Goal: Navigation & Orientation: Find specific page/section

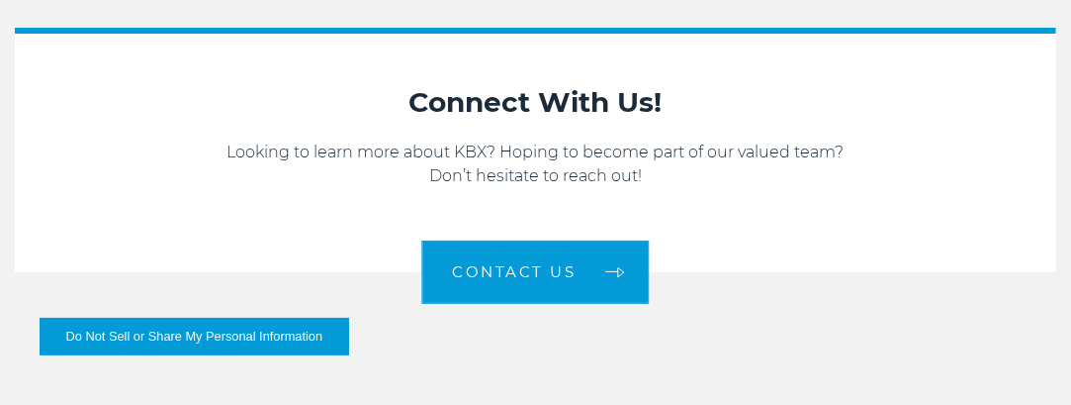
scroll to position [2572, 0]
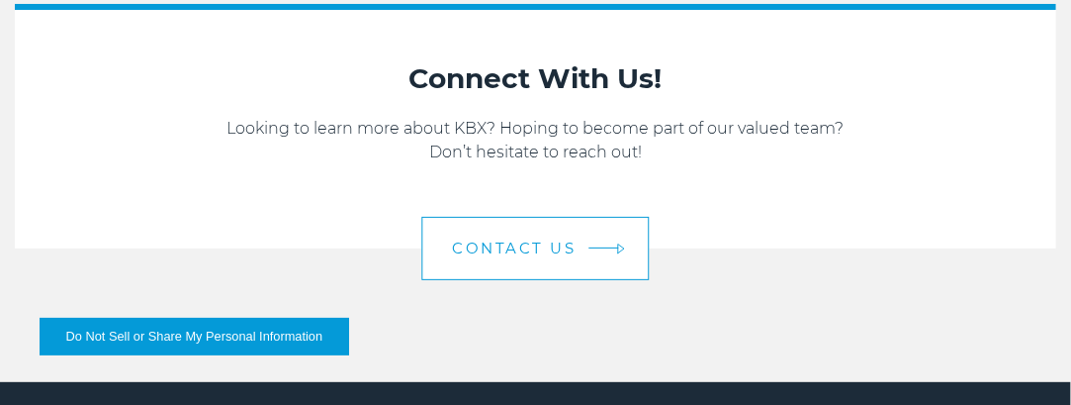
click at [519, 240] on span "Contact us" at bounding box center [515, 247] width 124 height 15
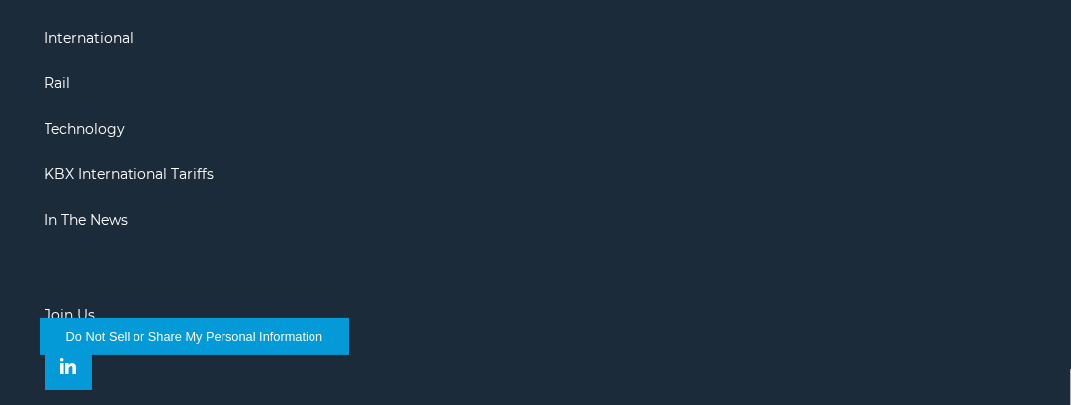
scroll to position [2073, 0]
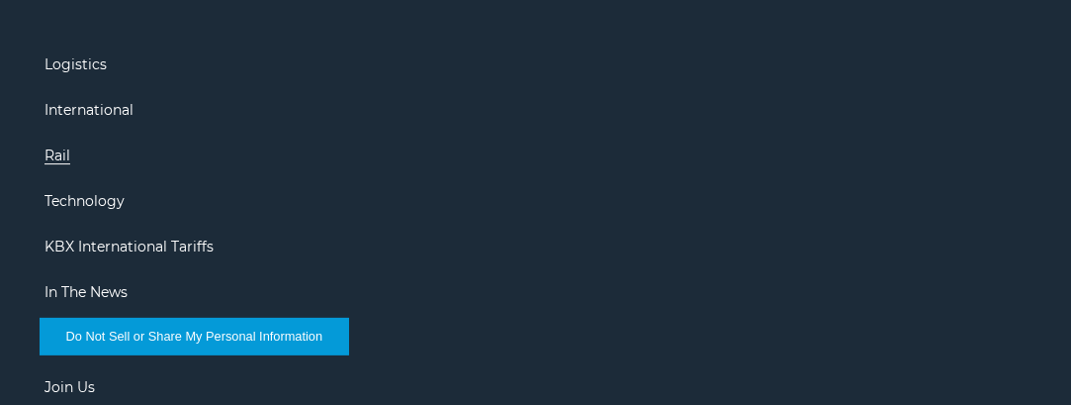
click at [60, 146] on link "Rail" at bounding box center [58, 155] width 26 height 18
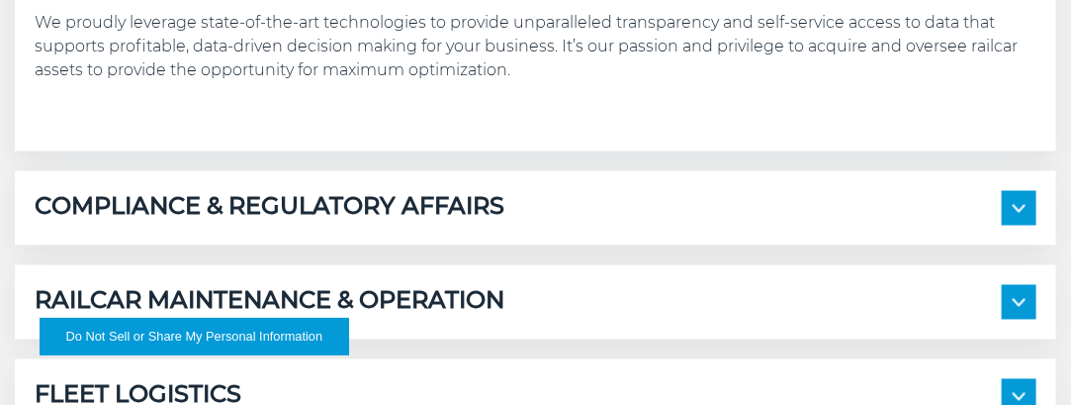
scroll to position [1187, 0]
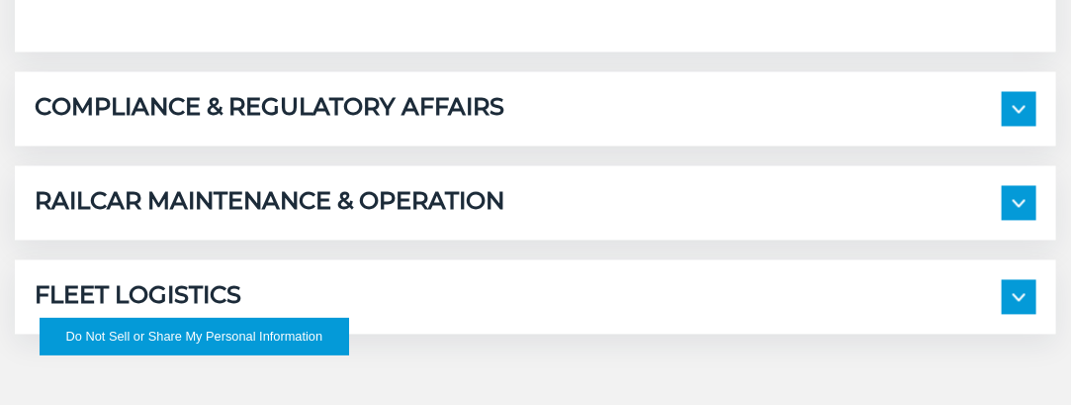
click at [1020, 206] on img at bounding box center [1019, 204] width 13 height 8
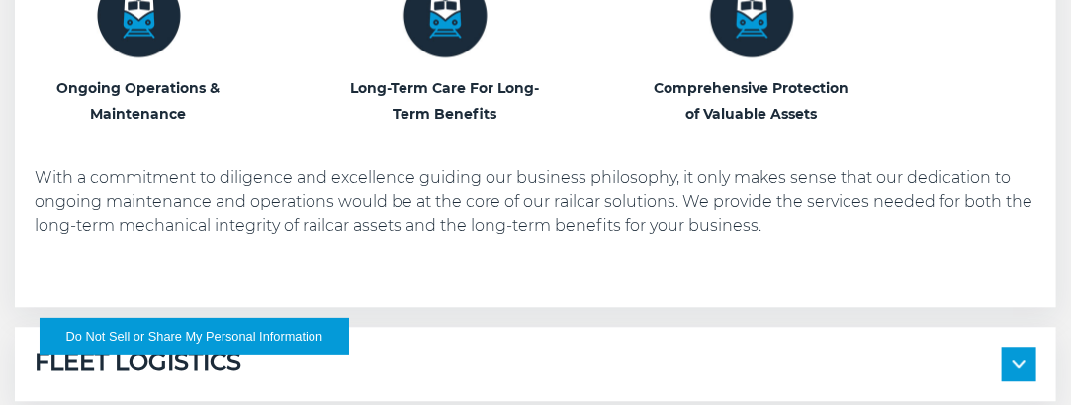
scroll to position [1583, 0]
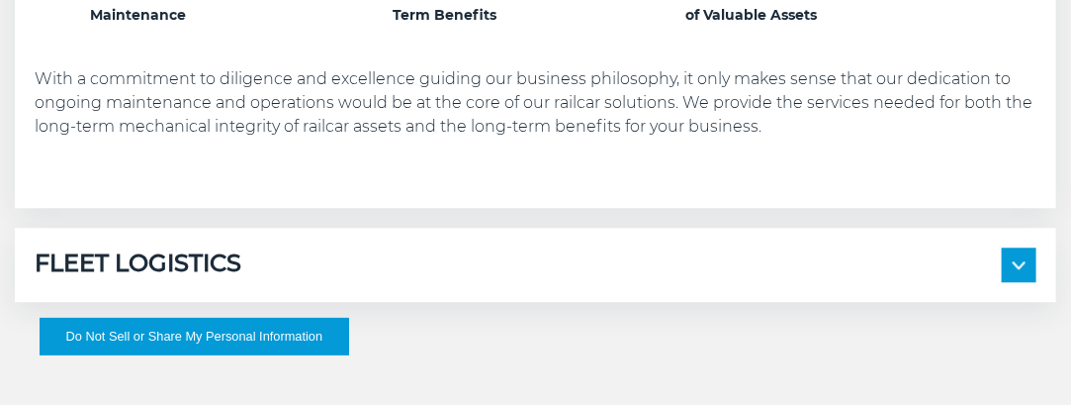
click at [1023, 264] on img at bounding box center [1019, 265] width 13 height 8
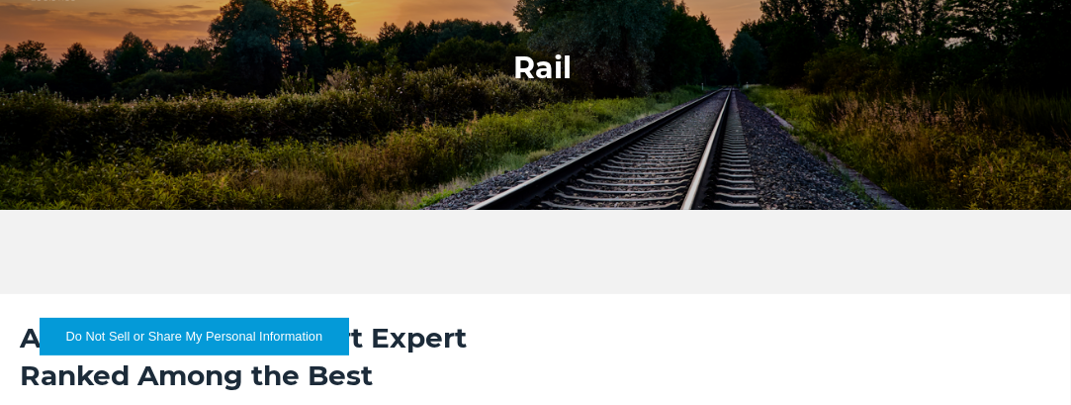
scroll to position [0, 0]
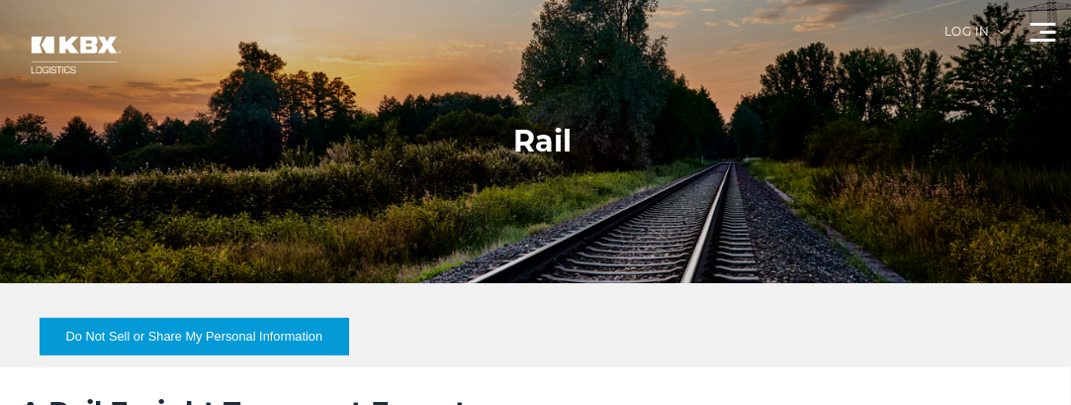
click at [48, 60] on img at bounding box center [74, 55] width 119 height 70
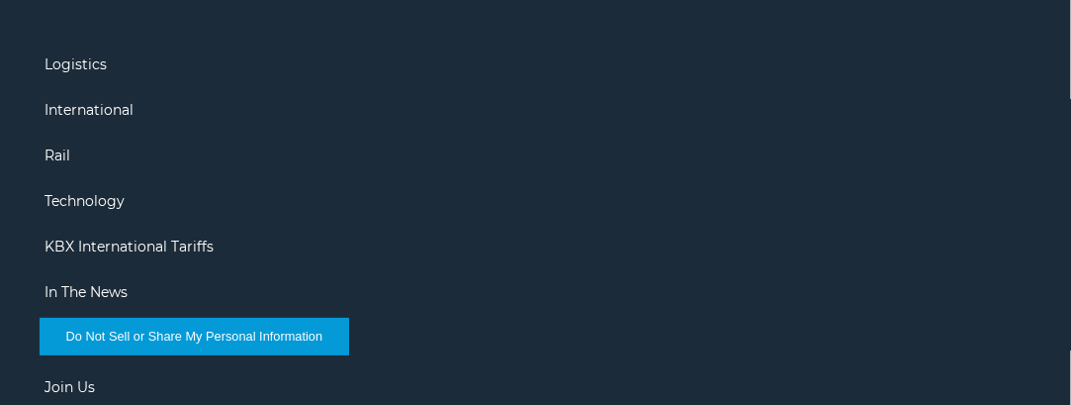
scroll to position [2671, 0]
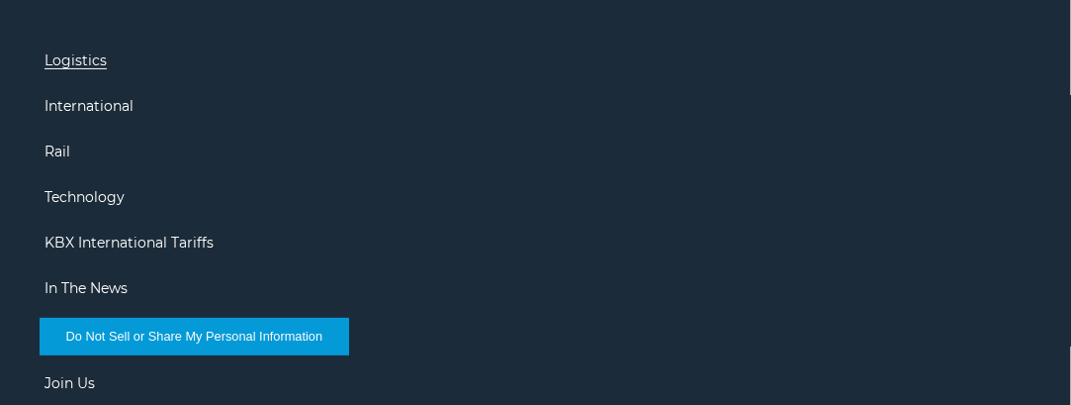
click at [73, 59] on link "Logistics" at bounding box center [76, 60] width 62 height 18
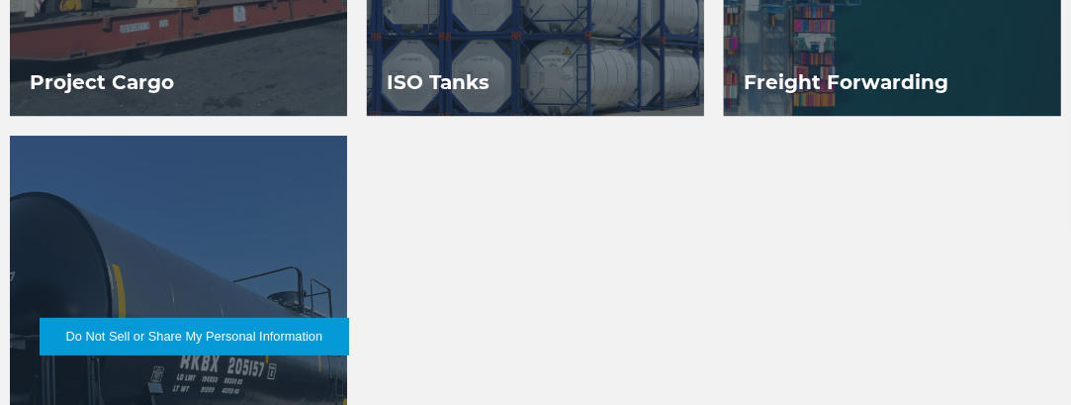
scroll to position [2275, 0]
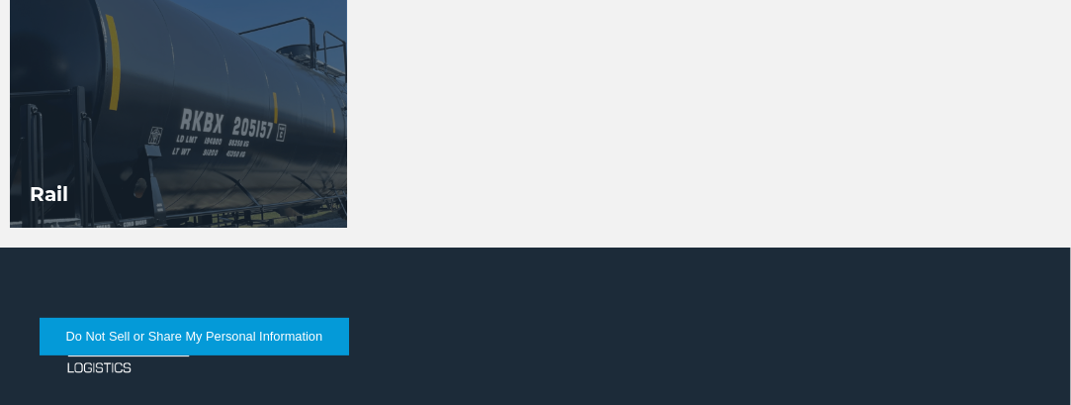
click at [216, 140] on div at bounding box center [178, 58] width 337 height 337
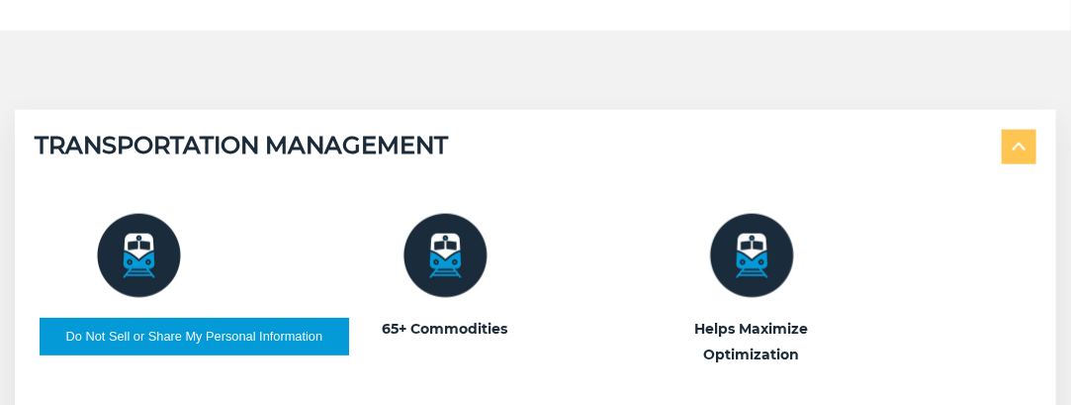
scroll to position [791, 0]
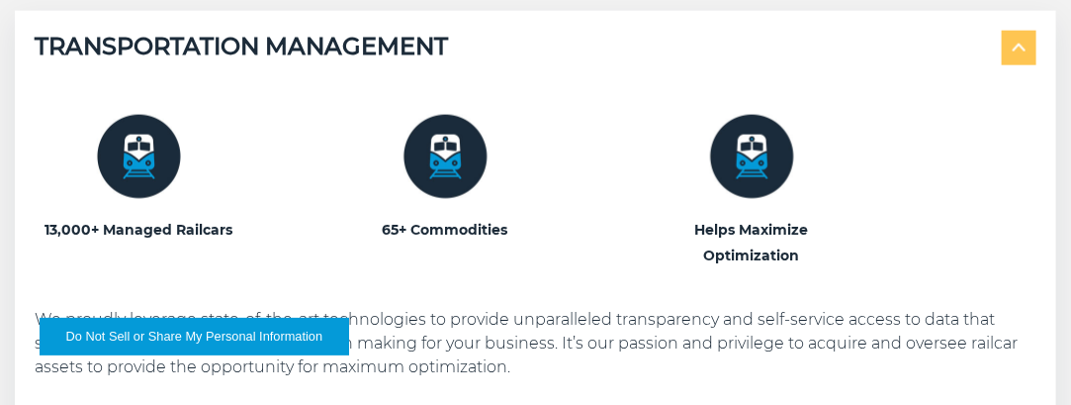
click at [133, 173] on img at bounding box center [139, 157] width 84 height 84
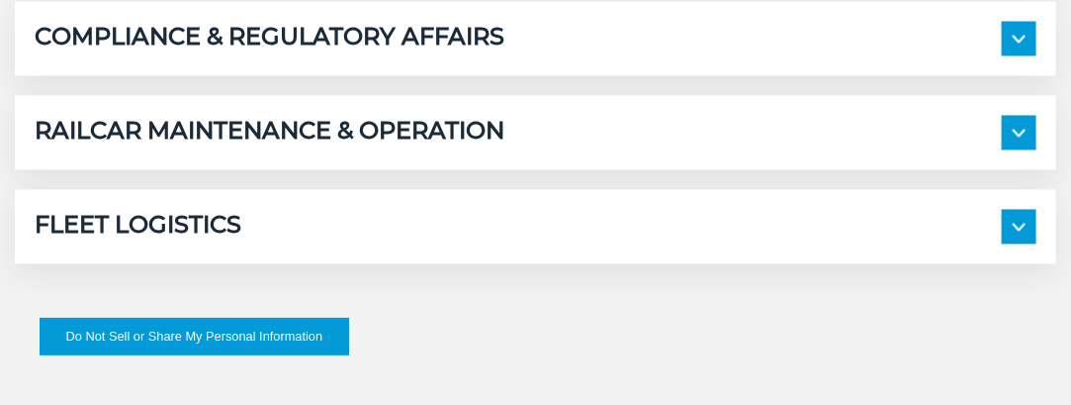
scroll to position [1286, 0]
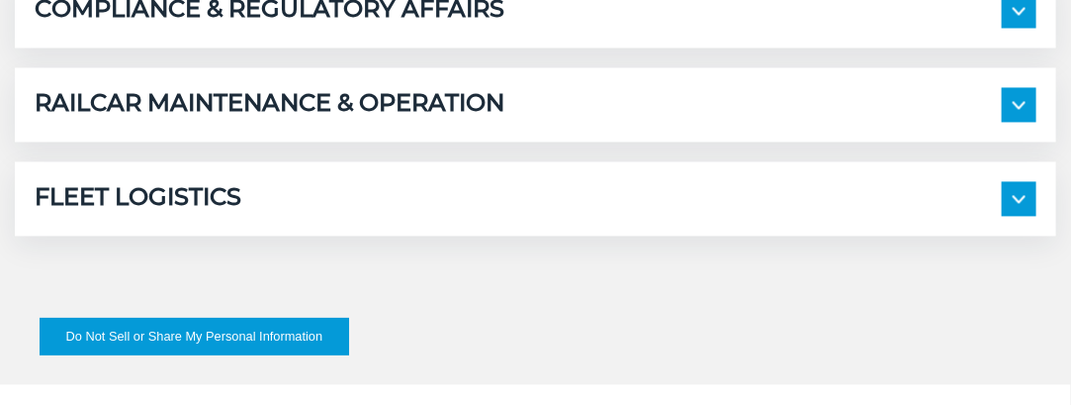
click at [1024, 199] on img at bounding box center [1019, 199] width 13 height 8
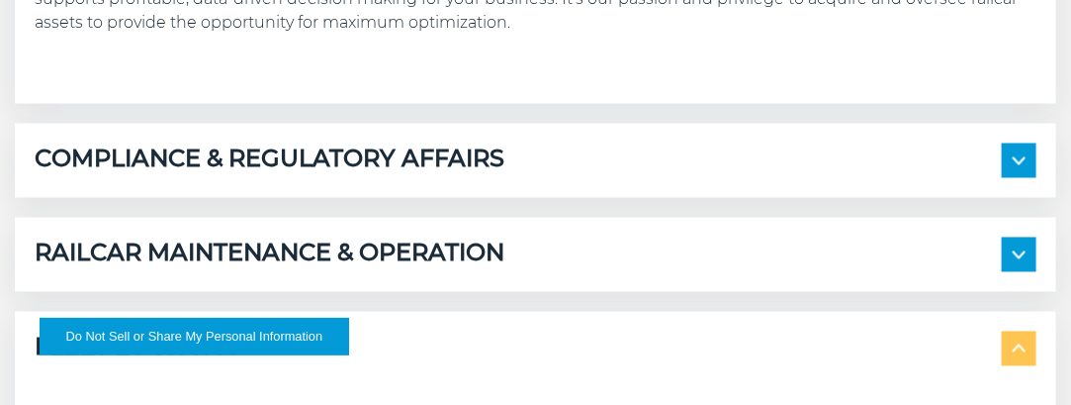
scroll to position [1088, 0]
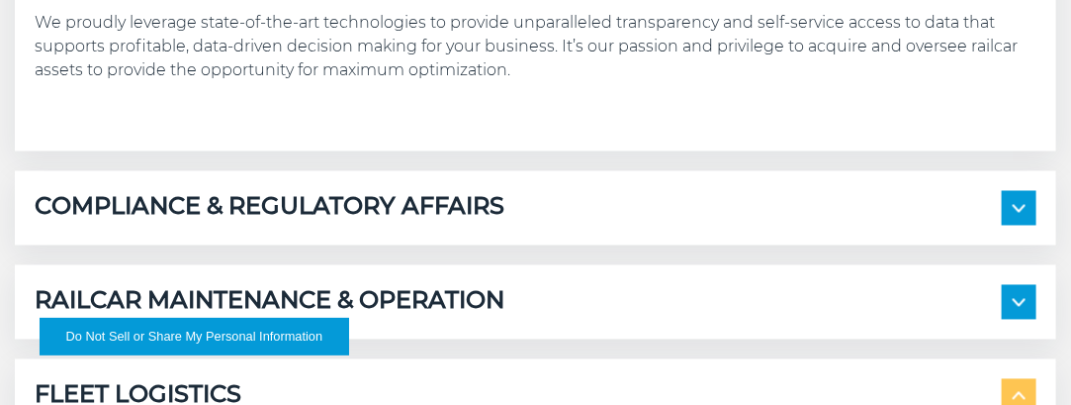
click at [1012, 214] on span at bounding box center [1019, 208] width 35 height 35
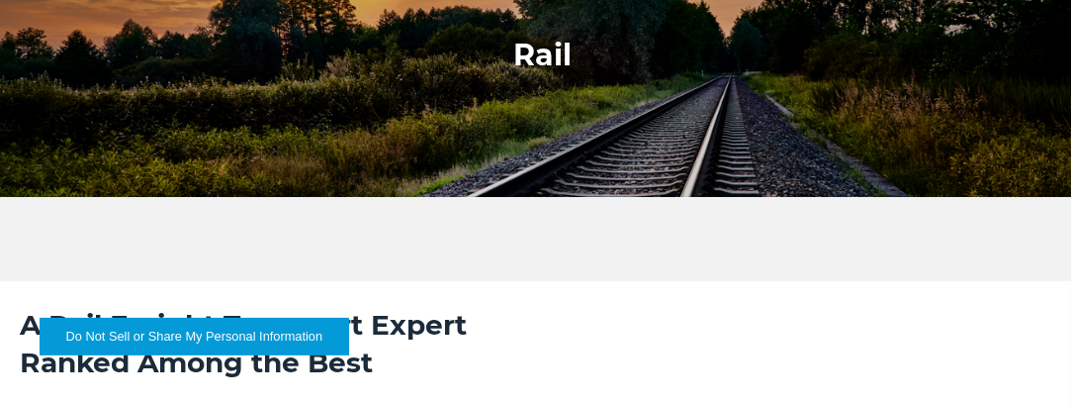
scroll to position [0, 0]
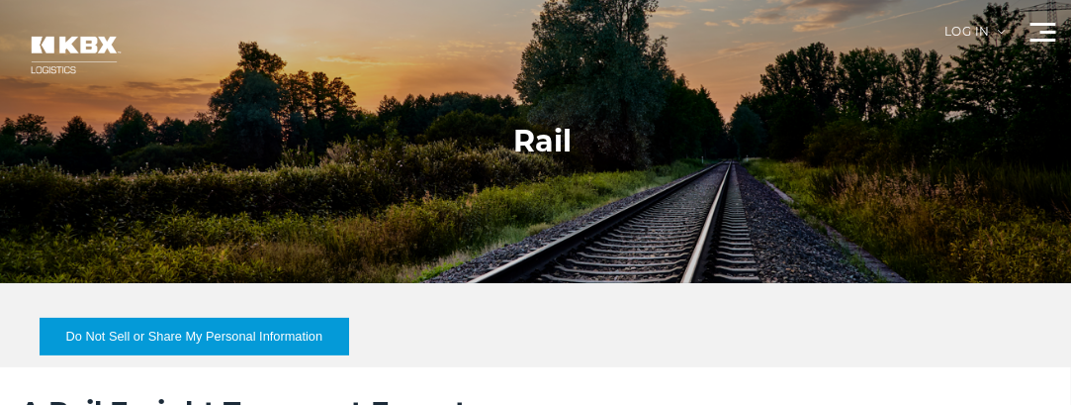
click at [1037, 36] on div at bounding box center [1044, 32] width 26 height 19
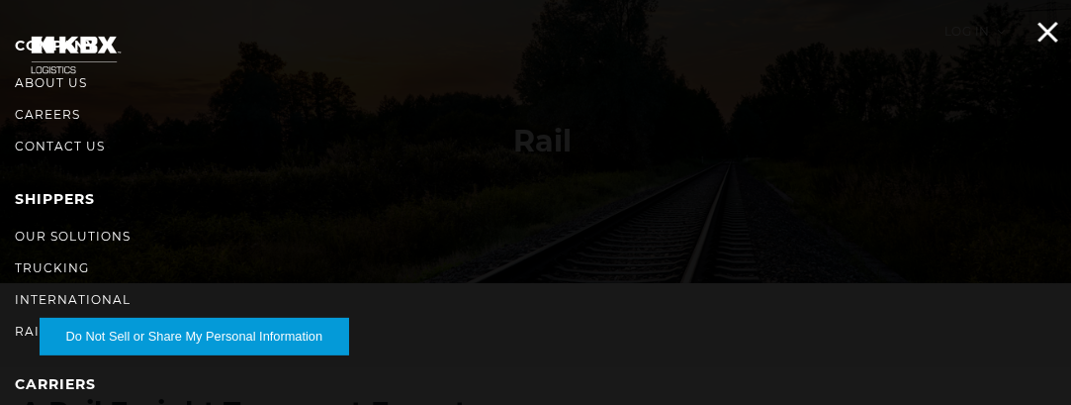
scroll to position [198, 0]
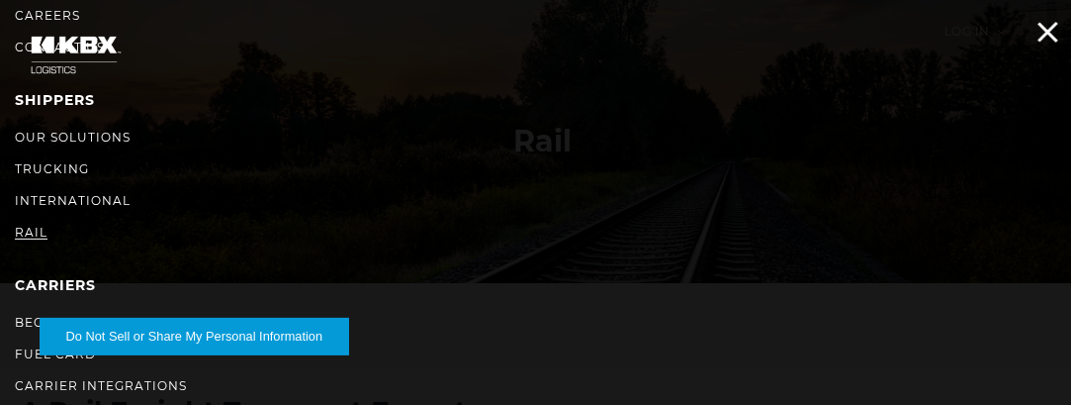
click at [25, 236] on link "RAIL" at bounding box center [31, 232] width 33 height 15
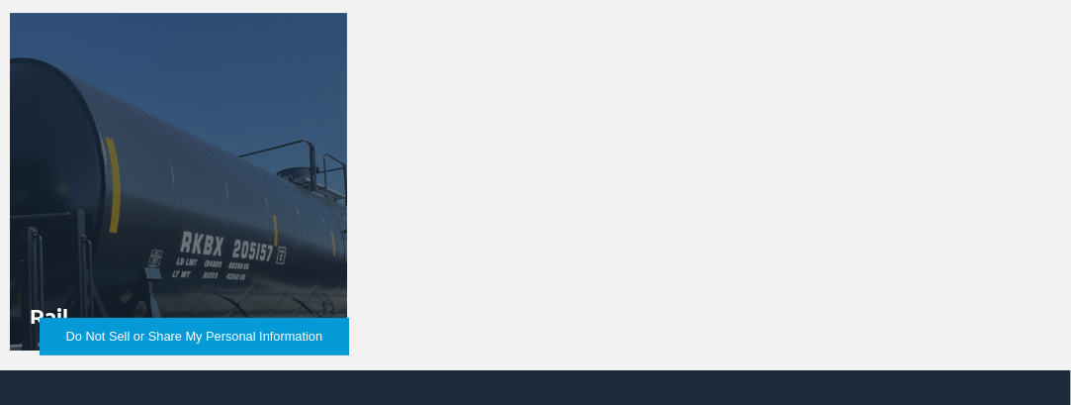
scroll to position [2176, 0]
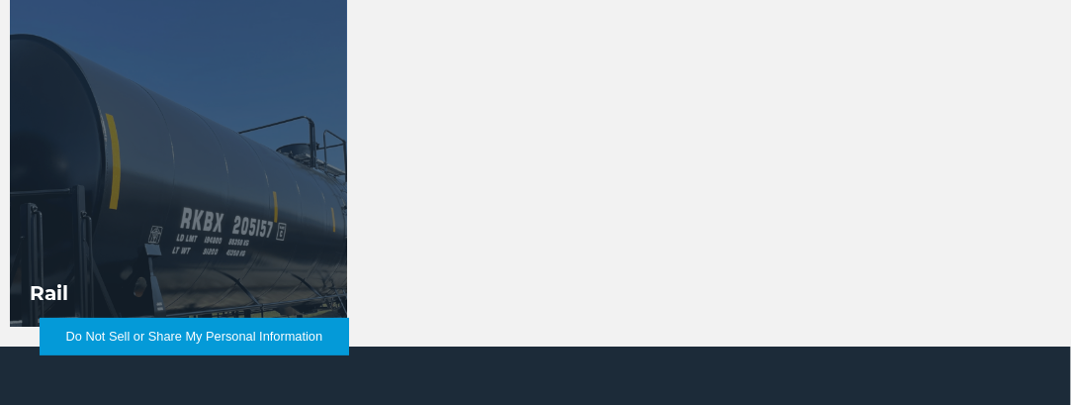
click at [227, 232] on div at bounding box center [178, 157] width 337 height 337
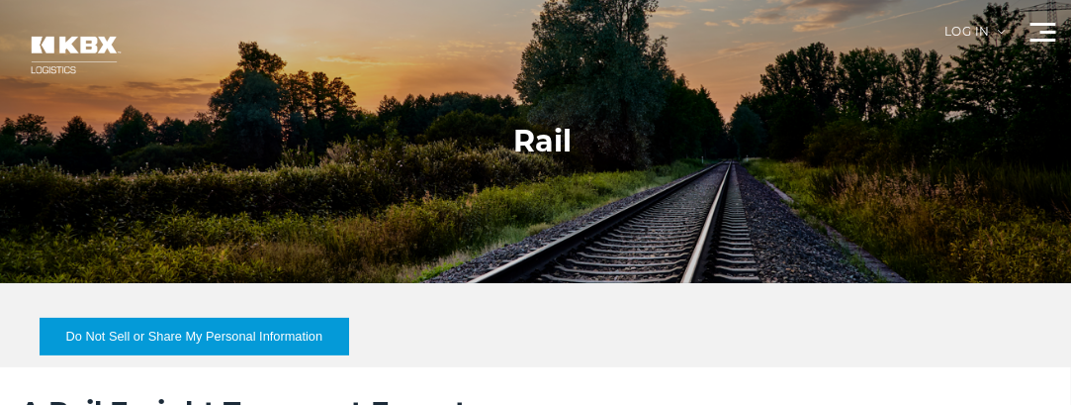
click at [1042, 31] on span at bounding box center [1049, 32] width 16 height 3
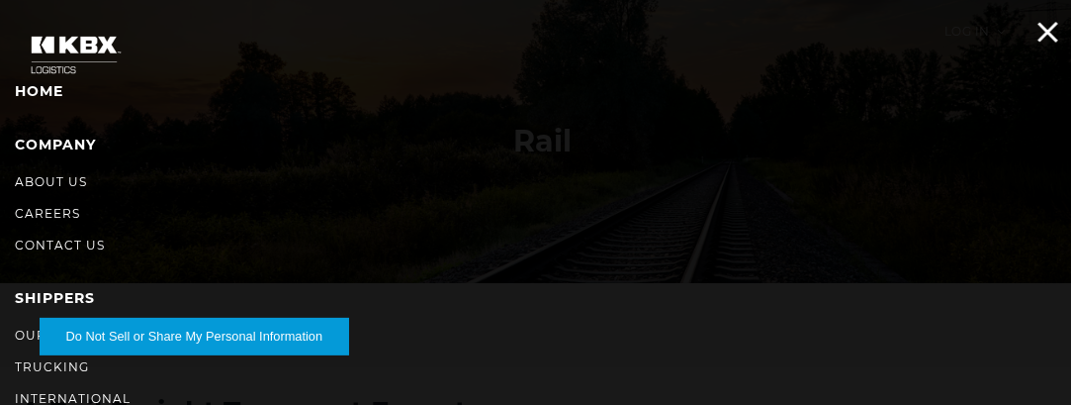
click at [34, 89] on img at bounding box center [74, 55] width 119 height 70
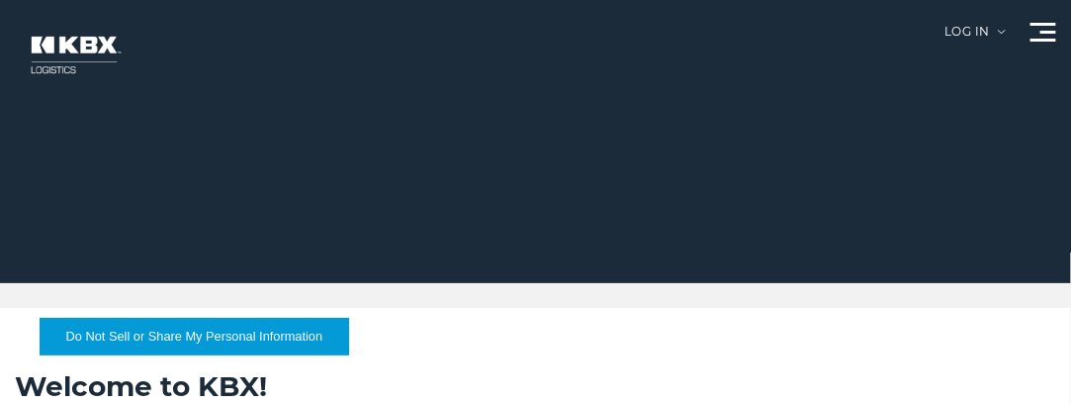
click at [1051, 32] on span at bounding box center [1049, 32] width 16 height 3
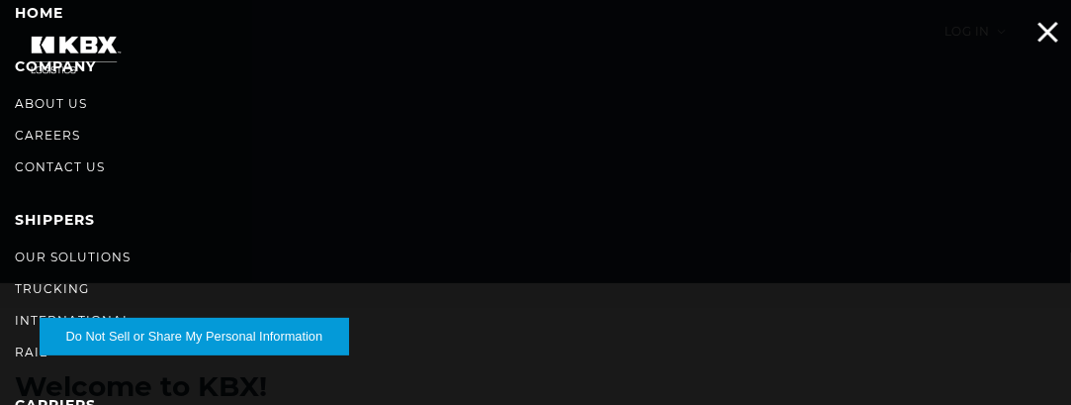
scroll to position [99, 0]
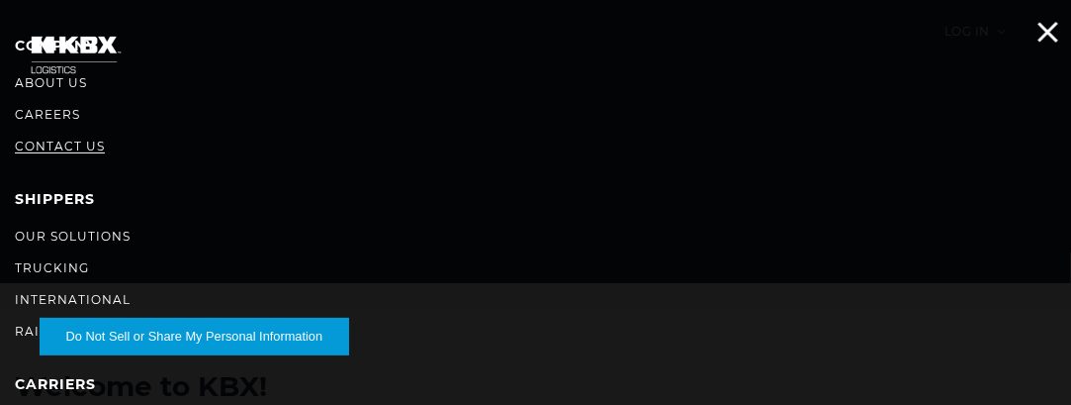
click at [87, 152] on link "Contact Us" at bounding box center [60, 145] width 90 height 15
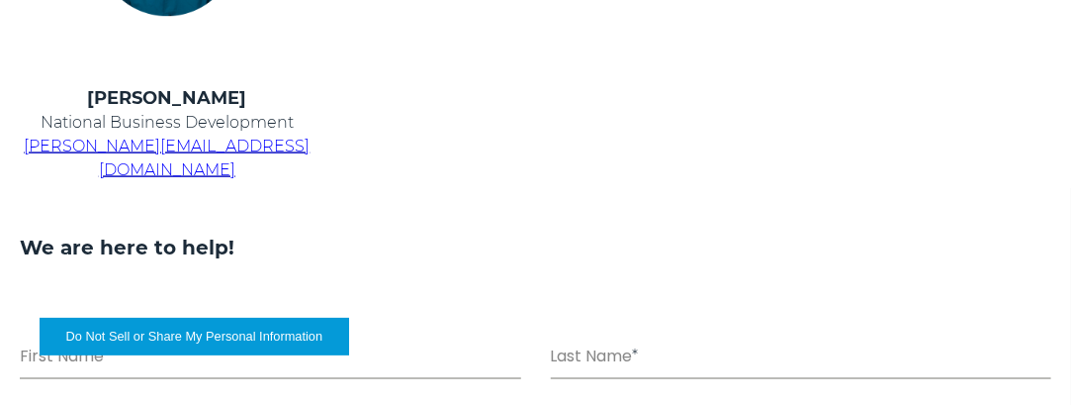
scroll to position [791, 0]
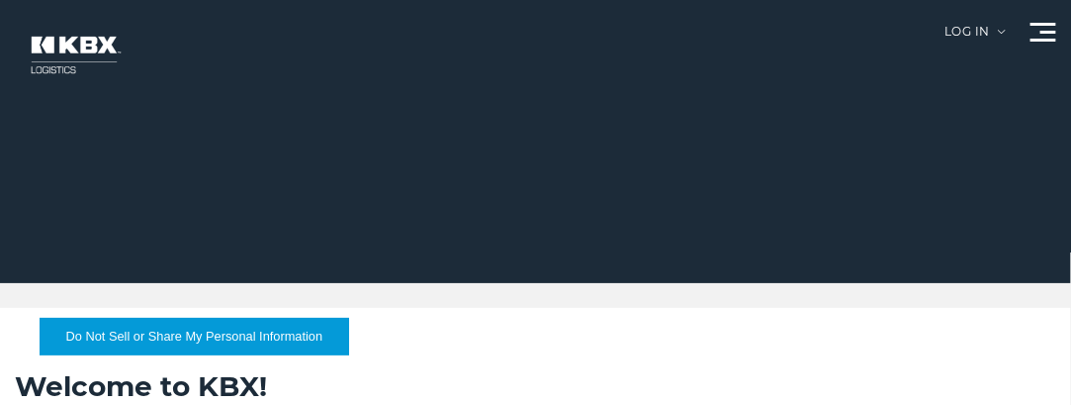
click at [1047, 25] on span at bounding box center [1044, 24] width 26 height 3
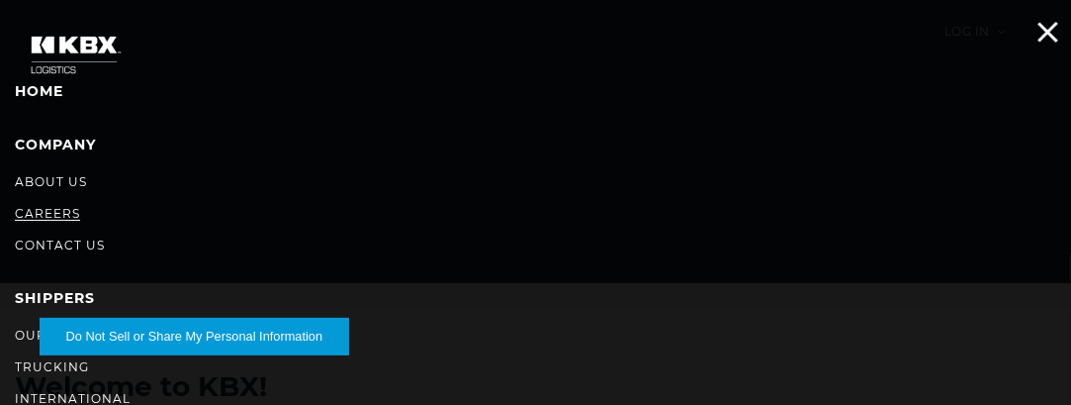
click at [65, 207] on link "Careers" at bounding box center [47, 213] width 65 height 15
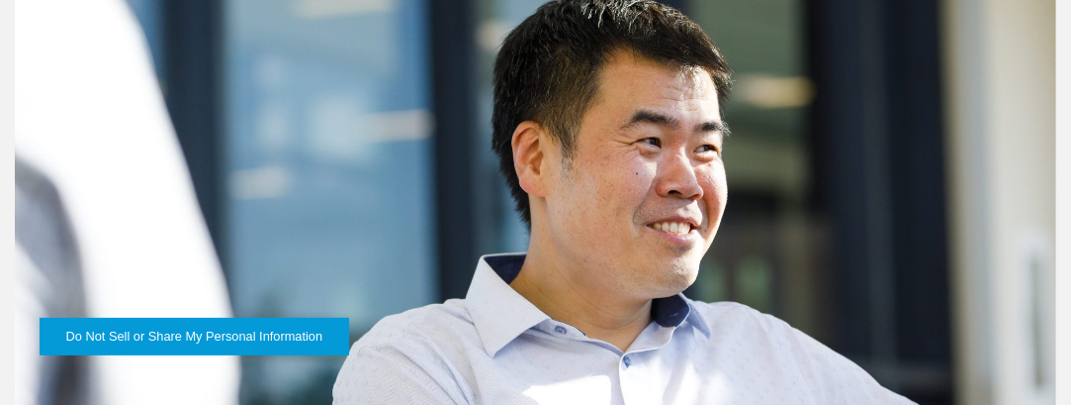
scroll to position [4551, 0]
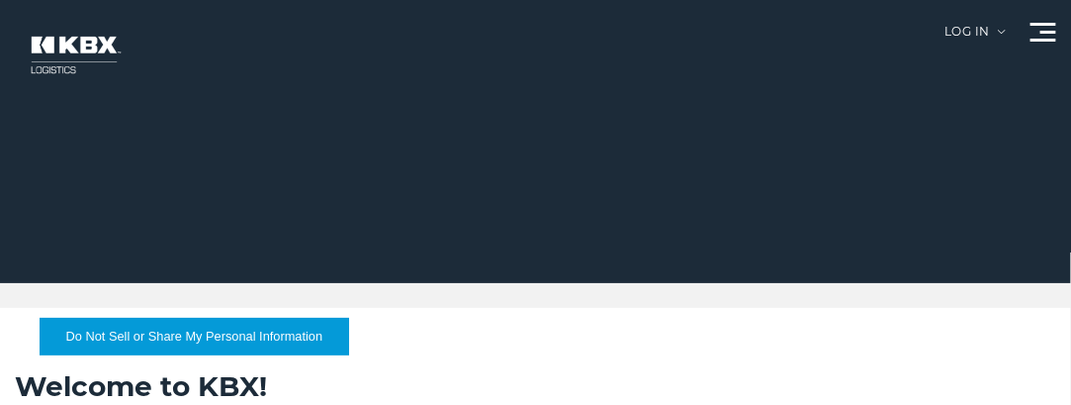
click at [1040, 24] on span at bounding box center [1044, 24] width 26 height 3
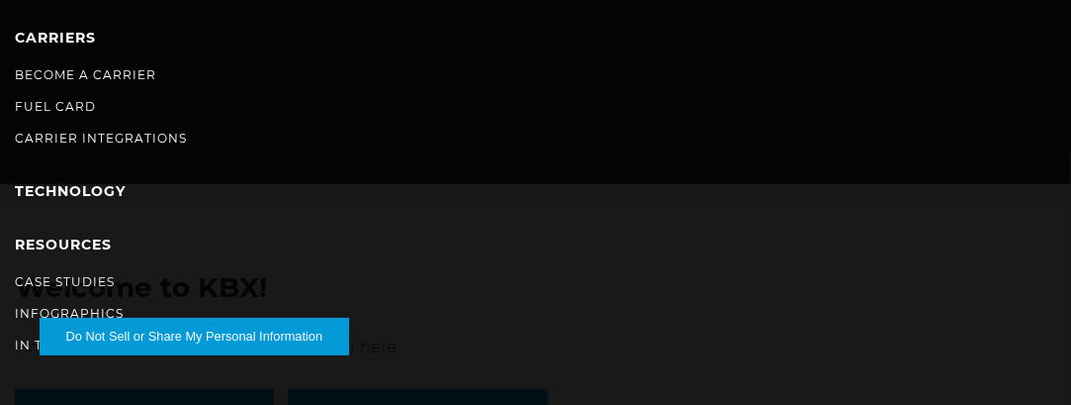
scroll to position [198, 0]
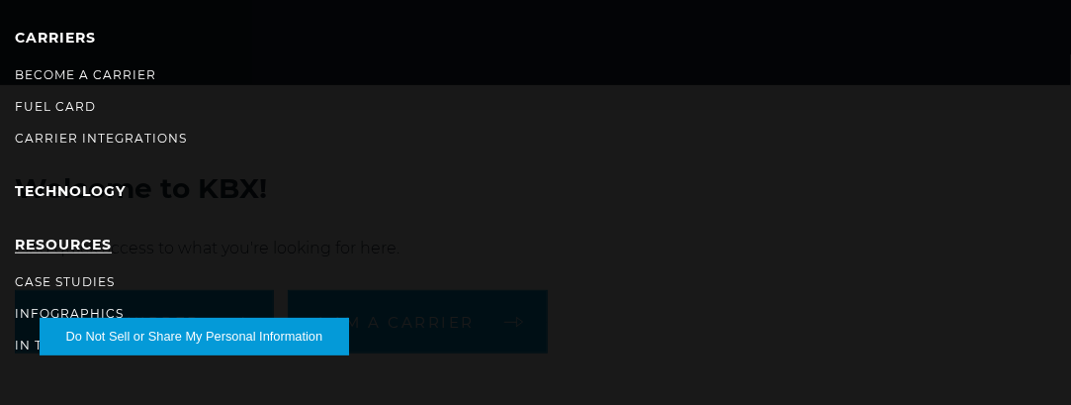
click at [79, 238] on link "RESOURCES" at bounding box center [63, 244] width 97 height 18
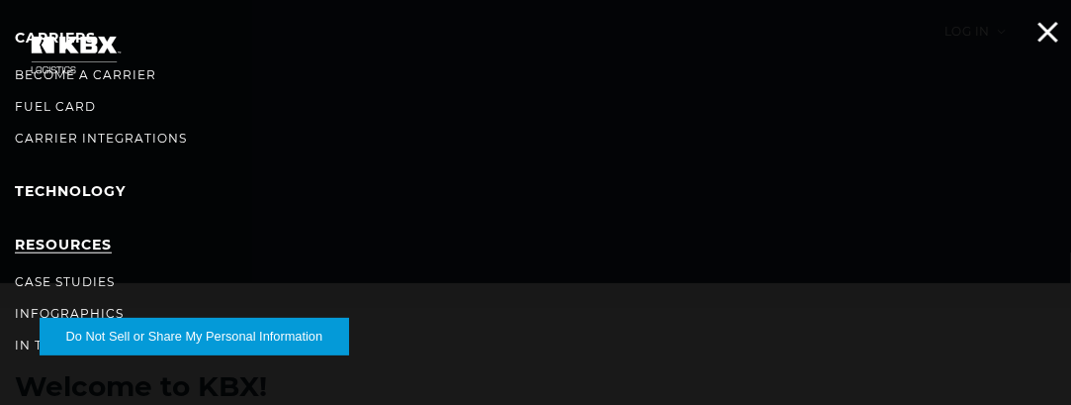
click at [80, 246] on link "RESOURCES" at bounding box center [63, 244] width 97 height 18
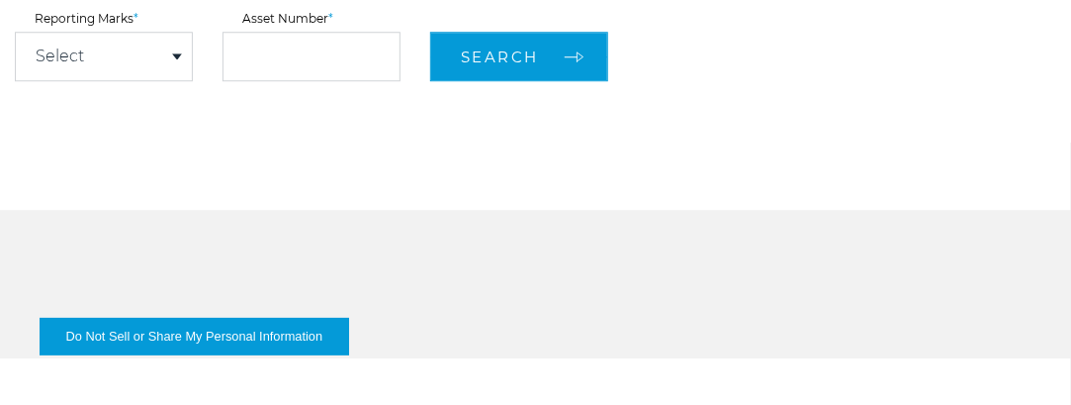
scroll to position [1447, 0]
